Goal: Communication & Community: Connect with others

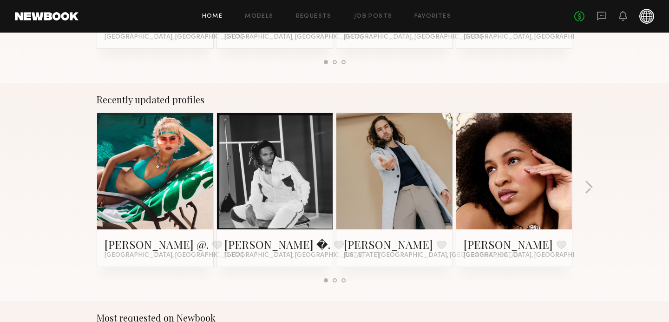
scroll to position [106, 0]
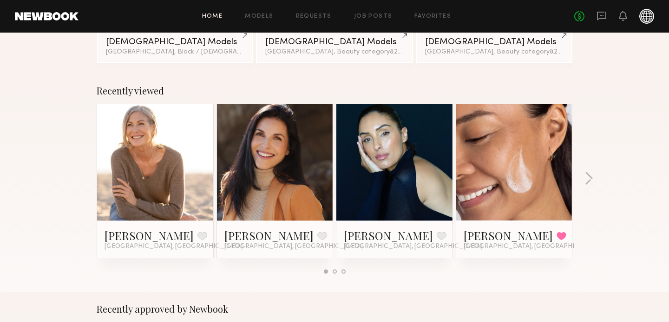
click at [603, 10] on div "No fees up to $5,000" at bounding box center [614, 16] width 80 height 15
click at [603, 12] on icon at bounding box center [601, 16] width 9 height 9
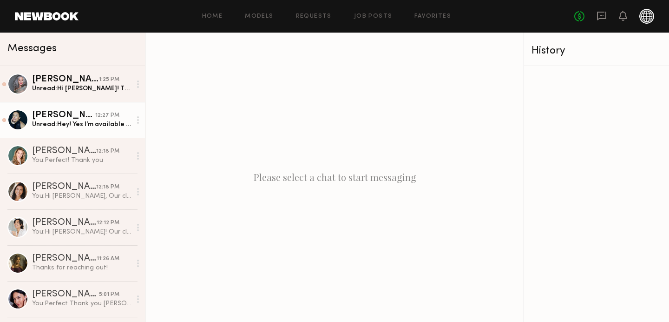
click at [53, 123] on div "Unread: Hey! Yes I’m available I’ll send in a slate I do have fading henna on m…" at bounding box center [81, 124] width 99 height 9
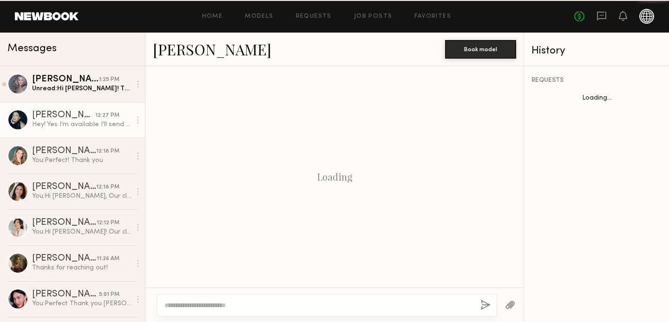
scroll to position [302, 0]
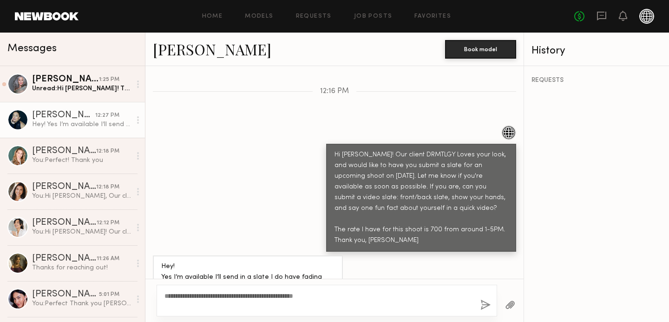
type textarea "**********"
click at [484, 309] on button "button" at bounding box center [485, 305] width 10 height 12
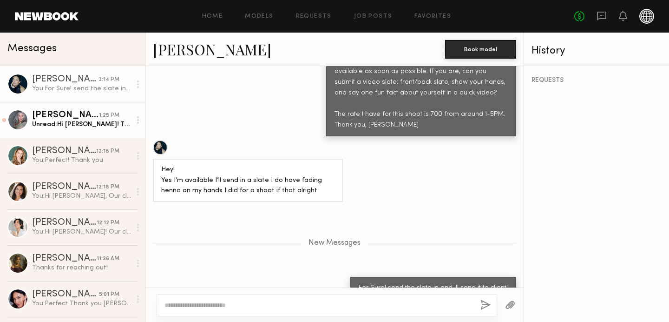
click at [31, 112] on link "[PERSON_NAME] 1:25 PM Unread: Hi [PERSON_NAME]! That’s great. Yes, I’m availabl…" at bounding box center [72, 120] width 145 height 36
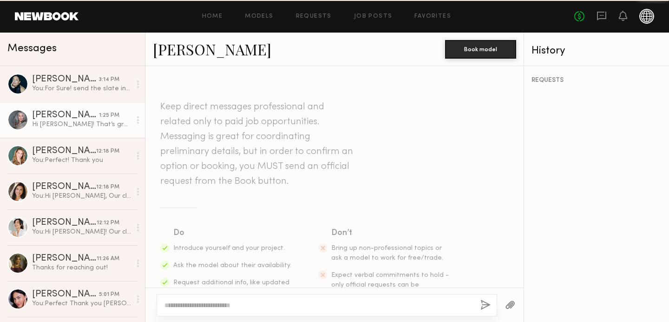
scroll to position [291, 0]
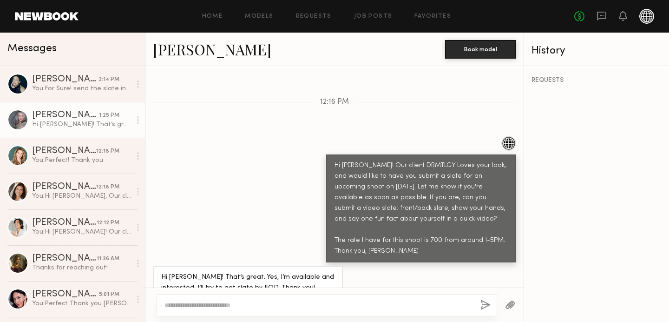
click at [207, 309] on div at bounding box center [327, 305] width 341 height 22
click at [233, 300] on textarea at bounding box center [318, 304] width 309 height 9
type textarea "**********"
click at [486, 308] on button "button" at bounding box center [485, 305] width 10 height 12
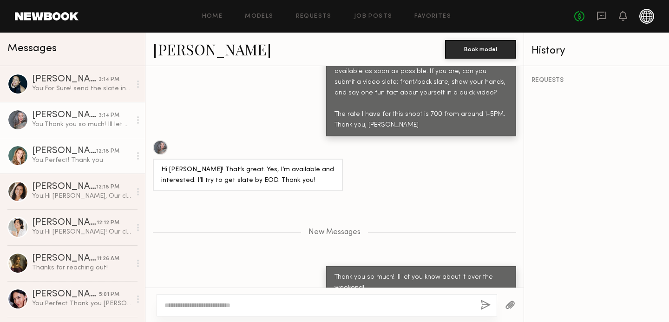
click at [127, 140] on link "[PERSON_NAME] 12:18 PM You: Perfect! Thank you" at bounding box center [72, 156] width 145 height 36
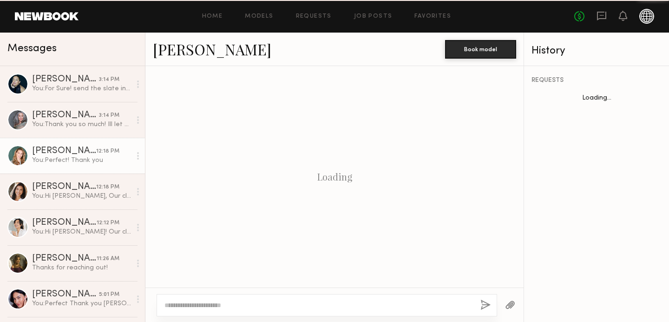
scroll to position [336, 0]
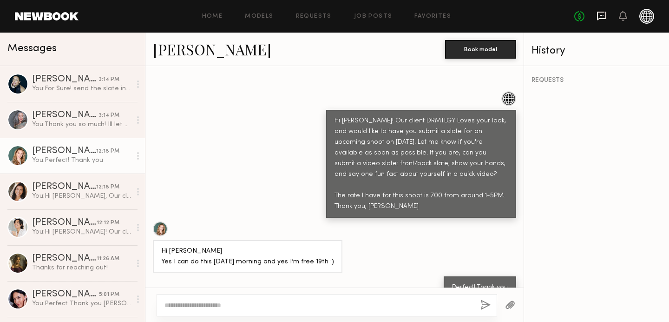
click at [605, 12] on icon at bounding box center [601, 16] width 9 height 9
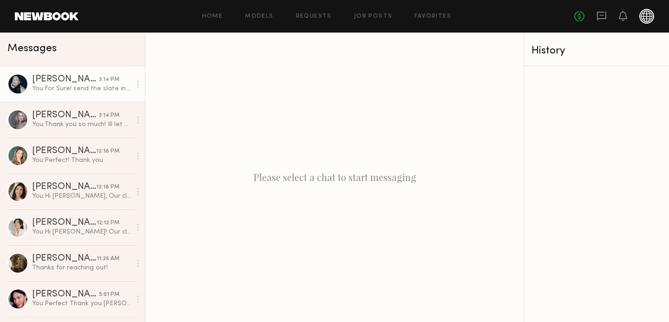
click at [36, 99] on link "[PERSON_NAME] 3:14 PM You: For Sure! send the slate in and Ill send it to clien…" at bounding box center [72, 84] width 145 height 36
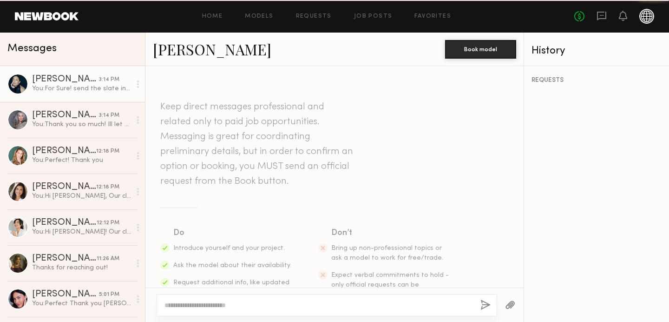
scroll to position [347, 0]
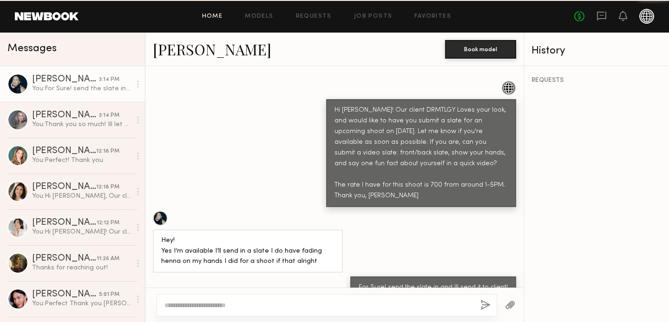
click at [217, 17] on link "Home" at bounding box center [212, 16] width 21 height 6
